Goal: Task Accomplishment & Management: Manage account settings

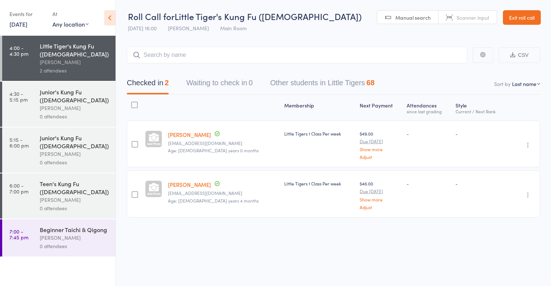
click at [511, 18] on link "Exit roll call" at bounding box center [521, 17] width 38 height 15
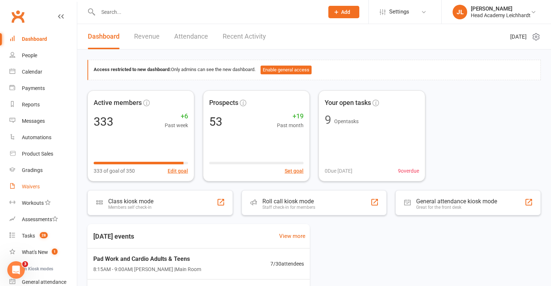
click at [58, 182] on link "Waivers" at bounding box center [42, 186] width 67 height 16
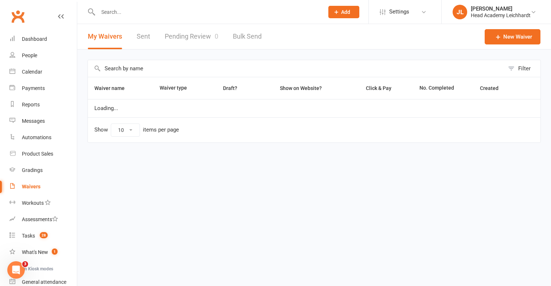
click at [208, 34] on link "Pending Review 0" at bounding box center [192, 36] width 54 height 25
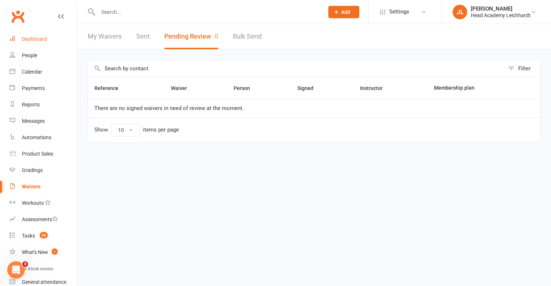
click at [55, 42] on link "Dashboard" at bounding box center [42, 39] width 67 height 16
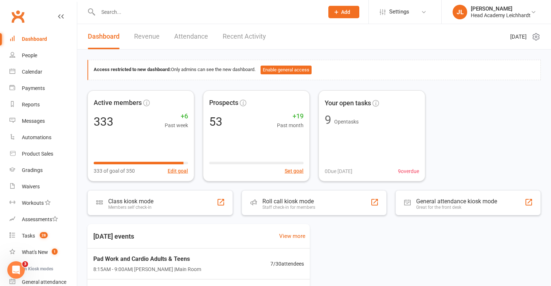
click at [255, 40] on link "Recent Activity" at bounding box center [243, 36] width 43 height 25
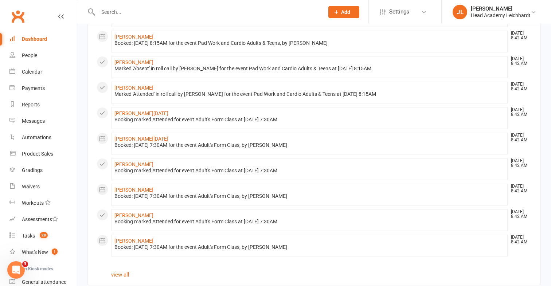
scroll to position [351, 0]
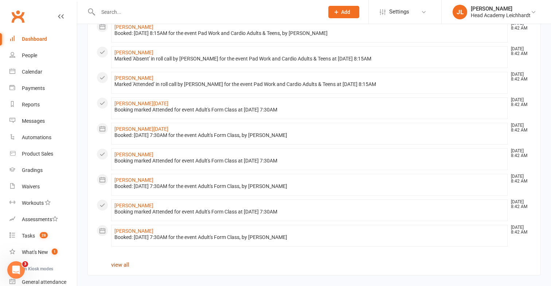
click at [124, 263] on link "view all" at bounding box center [120, 264] width 18 height 7
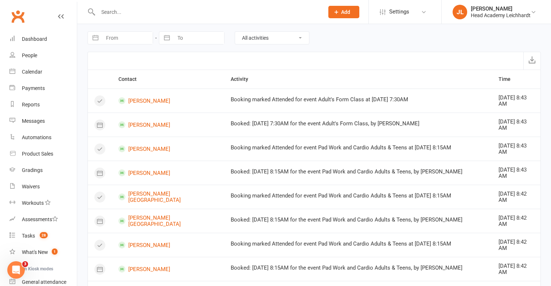
click at [193, 15] on input "text" at bounding box center [207, 12] width 223 height 10
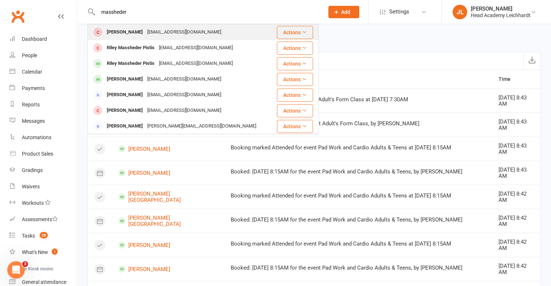
type input "massheder"
click at [182, 33] on div "[EMAIL_ADDRESS][DOMAIN_NAME]" at bounding box center [184, 32] width 78 height 11
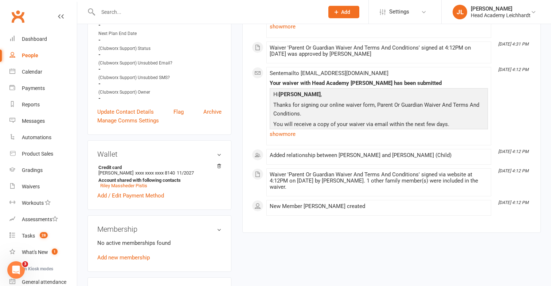
scroll to position [195, 0]
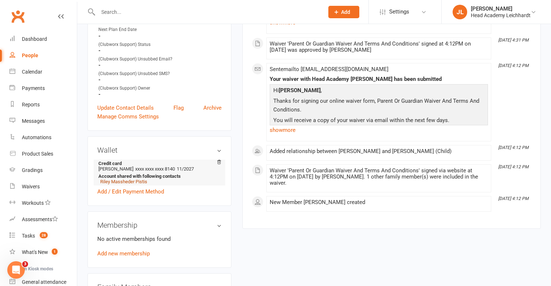
click at [139, 184] on link "Riley Massheder Pistis" at bounding box center [123, 181] width 47 height 5
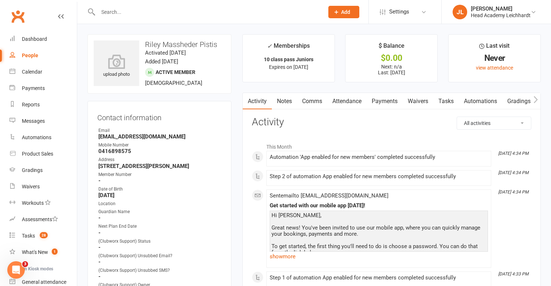
click at [206, 7] on input "text" at bounding box center [207, 12] width 223 height 10
type input "s"
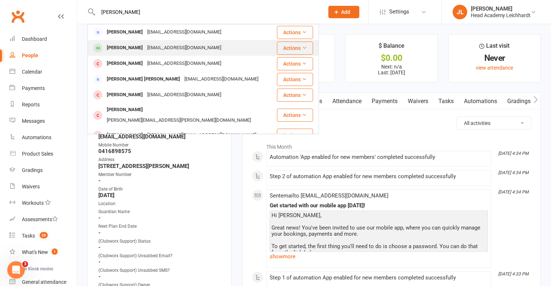
type input "[PERSON_NAME]"
click at [157, 49] on div "[EMAIL_ADDRESS][DOMAIN_NAME]" at bounding box center [184, 48] width 78 height 11
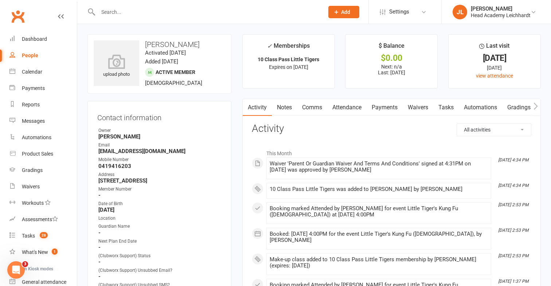
click at [380, 113] on link "Payments" at bounding box center [384, 107] width 36 height 17
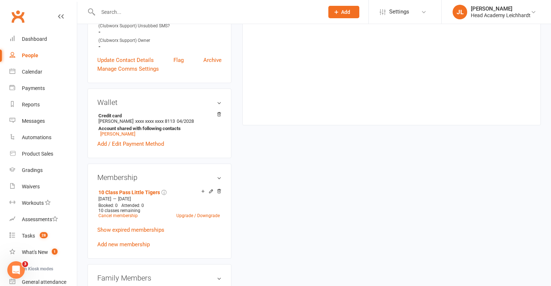
scroll to position [260, 0]
click at [142, 228] on link "Show expired memberships" at bounding box center [130, 229] width 67 height 7
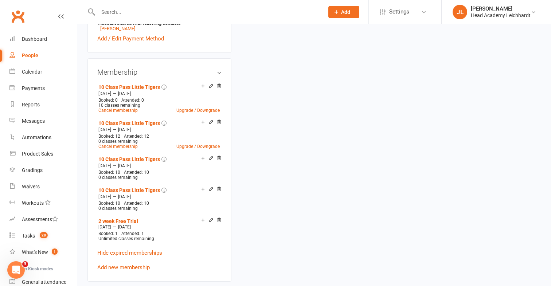
scroll to position [370, 0]
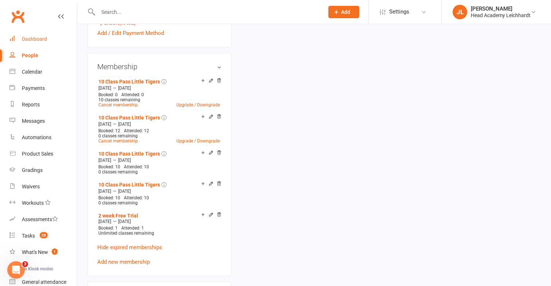
click at [58, 36] on link "Dashboard" at bounding box center [42, 39] width 67 height 16
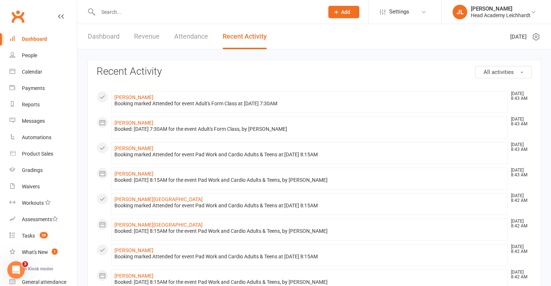
click at [115, 43] on link "Dashboard" at bounding box center [104, 36] width 32 height 25
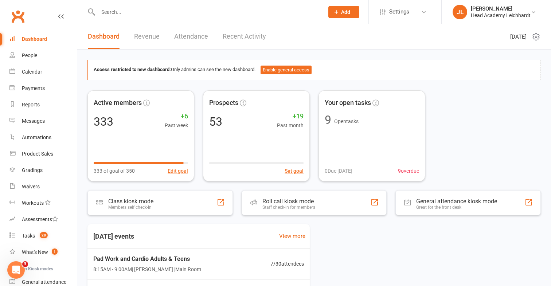
click at [290, 20] on div at bounding box center [202, 12] width 231 height 24
click at [291, 15] on input "text" at bounding box center [207, 12] width 223 height 10
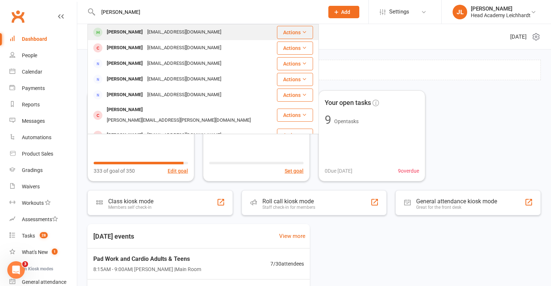
type input "[PERSON_NAME]"
click at [277, 36] on div "Actions" at bounding box center [295, 32] width 36 height 13
click at [254, 32] on div "[PERSON_NAME] [EMAIL_ADDRESS][DOMAIN_NAME]" at bounding box center [182, 32] width 188 height 15
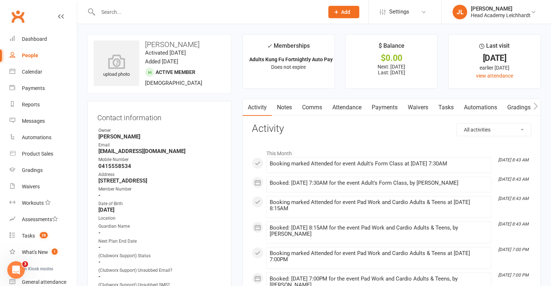
click at [378, 110] on link "Payments" at bounding box center [384, 107] width 36 height 17
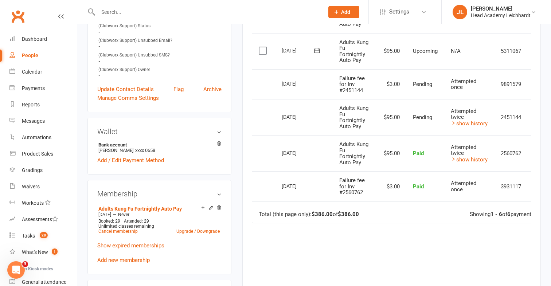
scroll to position [238, 0]
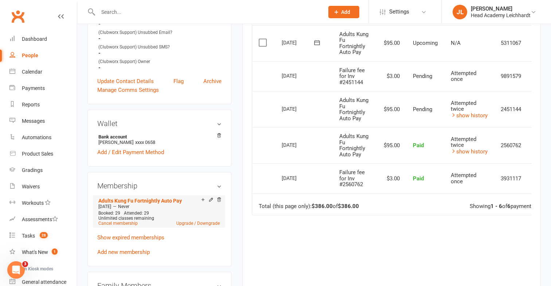
click at [181, 224] on li "Adults Kung Fu Fortnightly Auto Pay [DATE] — Never Booked: 29 Attended: 29 Unli…" at bounding box center [158, 211] width 125 height 32
click at [185, 222] on link "Upgrade / Downgrade" at bounding box center [197, 223] width 43 height 5
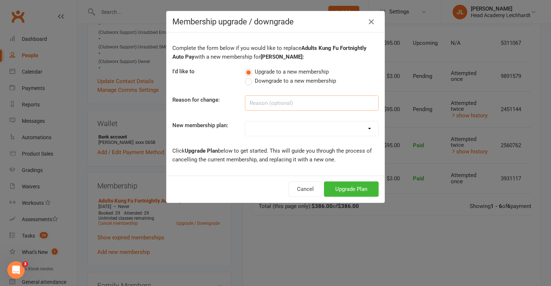
click at [271, 109] on input at bounding box center [312, 102] width 134 height 15
click at [286, 82] on span "Downgrade to a new membership" at bounding box center [295, 80] width 81 height 8
click at [249, 76] on input "Downgrade to a new membership" at bounding box center [247, 76] width 5 height 0
click at [281, 97] on input at bounding box center [312, 102] width 134 height 15
type input "10 class pass"
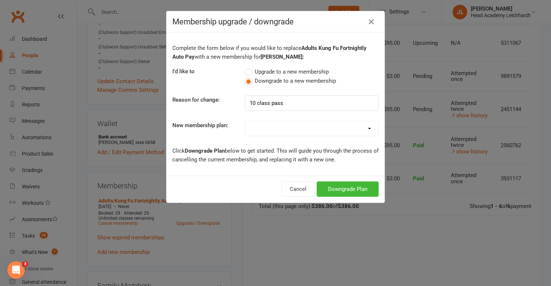
click at [279, 128] on select "10 Class Pass Little Tigers Little Tigers 1 Class Per week Little Tigers 2 Clas…" at bounding box center [311, 128] width 133 height 15
select select "7"
click at [245, 121] on select "10 Class Pass Little Tigers Little Tigers 1 Class Per week Little Tigers 2 Clas…" at bounding box center [311, 128] width 133 height 15
click at [335, 192] on button "Downgrade Plan" at bounding box center [347, 188] width 62 height 15
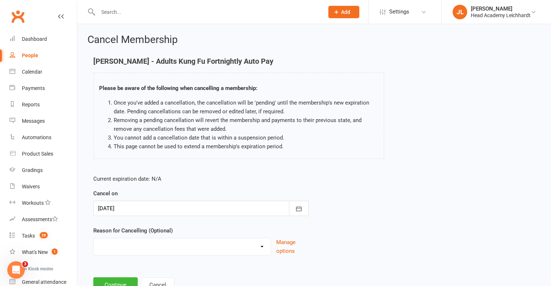
click at [185, 206] on div at bounding box center [200, 208] width 215 height 15
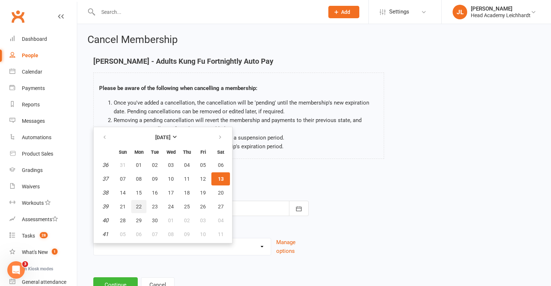
click at [139, 204] on span "22" at bounding box center [139, 207] width 6 height 6
type input "[DATE]"
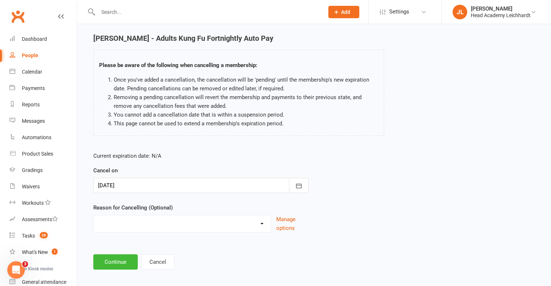
scroll to position [29, 0]
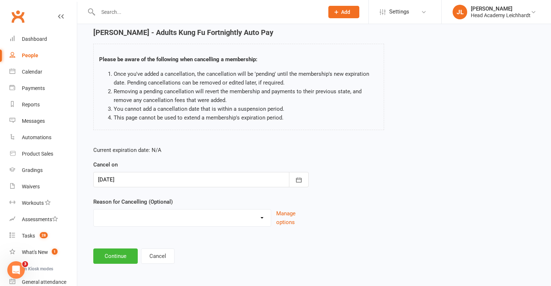
click at [130, 222] on select "Holiday Injury Membership downgrade Membership upgrade Other reason" at bounding box center [182, 216] width 177 height 15
select select "4"
click at [94, 209] on select "Holiday Injury Membership downgrade Membership upgrade Other reason" at bounding box center [182, 216] width 177 height 15
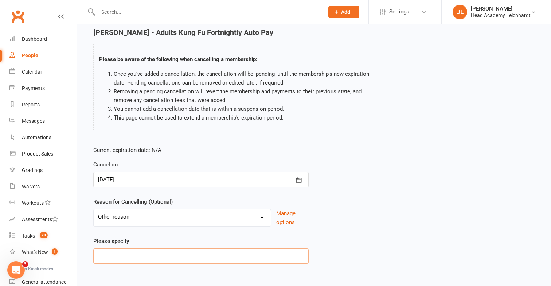
click at [135, 255] on input at bounding box center [200, 255] width 215 height 15
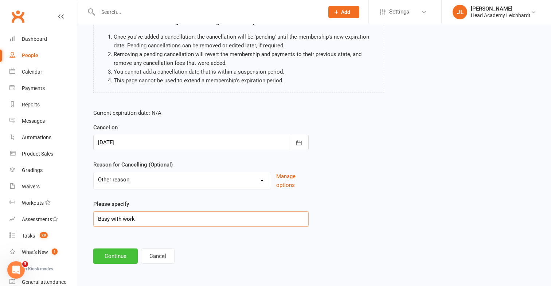
type input "Busy with work"
click at [114, 261] on button "Continue" at bounding box center [115, 255] width 44 height 15
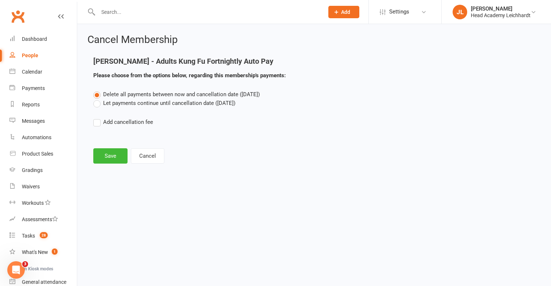
click at [143, 106] on label "Let payments continue until cancellation date ([DATE])" at bounding box center [164, 103] width 142 height 9
click at [98, 99] on input "Let payments continue until cancellation date ([DATE])" at bounding box center [95, 99] width 5 height 0
click at [120, 149] on button "Save" at bounding box center [110, 155] width 34 height 15
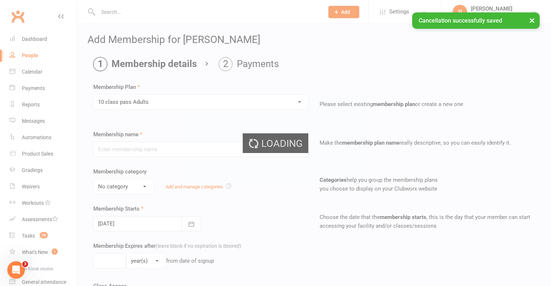
type input "10 class pass Adults"
select select "3"
type input "4"
select select "2"
type input "10"
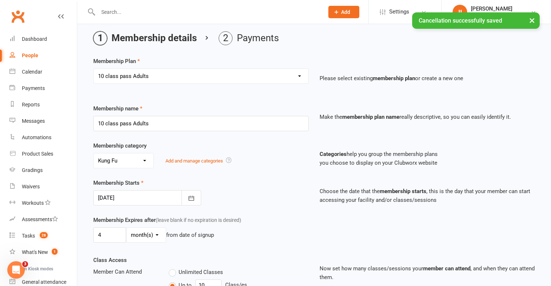
scroll to position [30, 0]
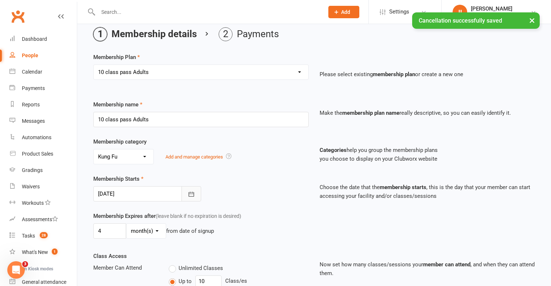
click at [184, 190] on button "button" at bounding box center [191, 193] width 20 height 15
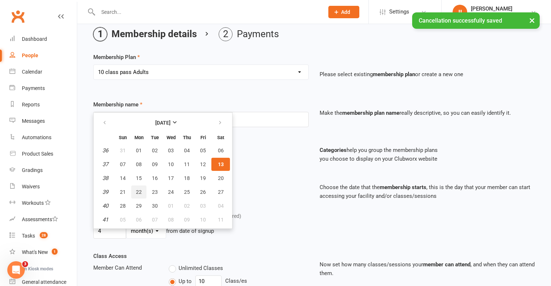
click at [142, 193] on button "22" at bounding box center [138, 191] width 15 height 13
type input "[DATE]"
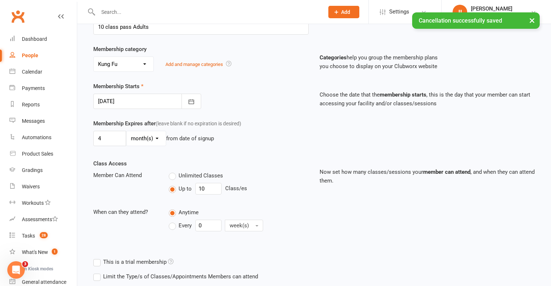
scroll to position [182, 0]
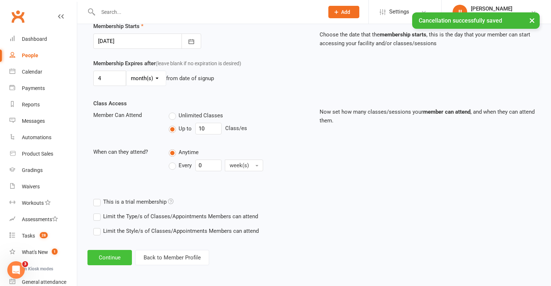
click at [117, 254] on button "Continue" at bounding box center [109, 257] width 44 height 15
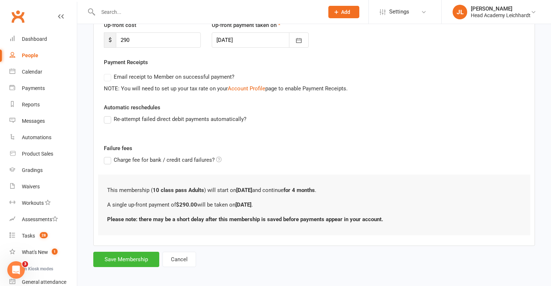
scroll to position [111, 0]
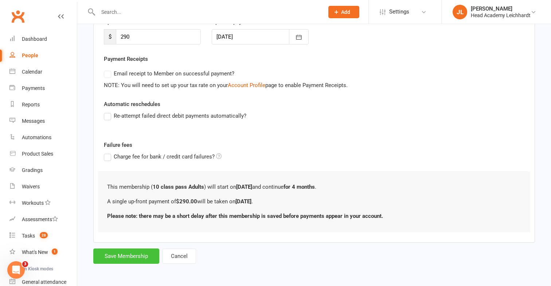
click at [126, 259] on button "Save Membership" at bounding box center [126, 255] width 66 height 15
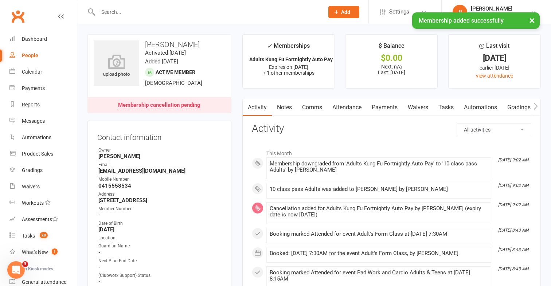
click at [373, 103] on link "Payments" at bounding box center [384, 107] width 36 height 17
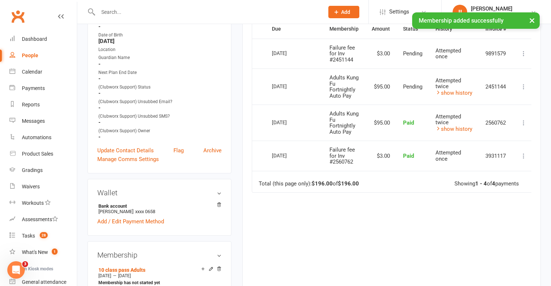
scroll to position [114, 0]
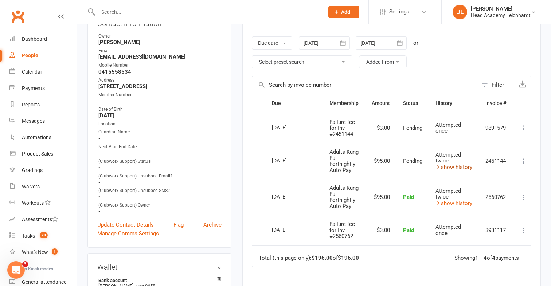
click at [450, 169] on link "show history" at bounding box center [453, 167] width 37 height 7
